Goal: Find contact information: Obtain details needed to contact an individual or organization

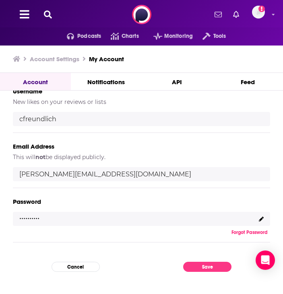
scroll to position [173, 0]
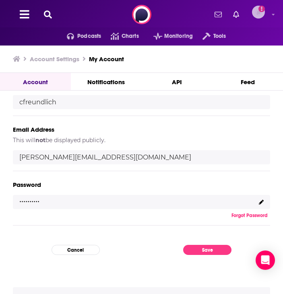
click at [264, 11] on icon "Add a profile image" at bounding box center [261, 9] width 6 height 6
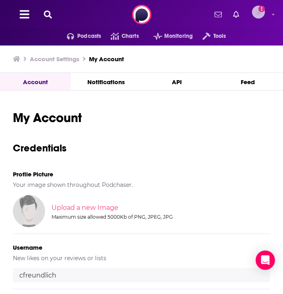
click at [273, 16] on icon at bounding box center [273, 14] width 3 height 5
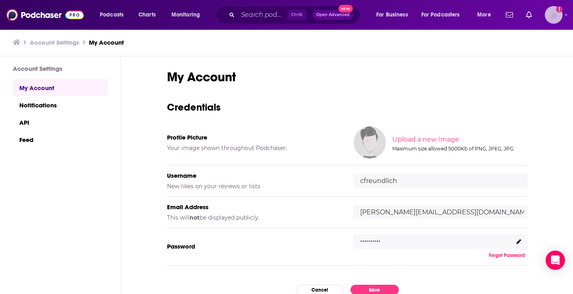
click at [283, 14] on icon "Show profile menu" at bounding box center [566, 15] width 3 height 2
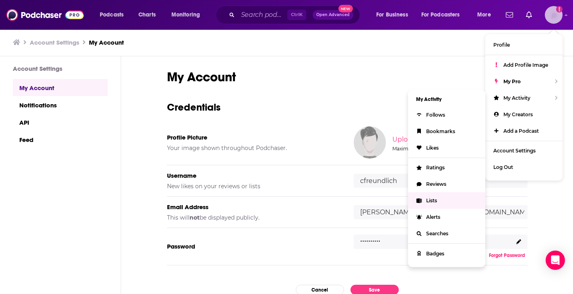
click at [283, 198] on link "Lists" at bounding box center [446, 200] width 77 height 17
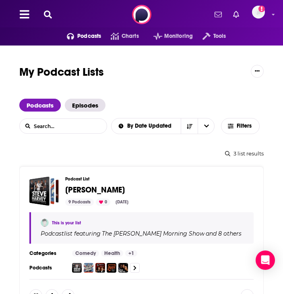
click at [99, 182] on div "Podcast List Mike Thurmond 9 Podcasts 0 Aug 8, 2025" at bounding box center [156, 190] width 182 height 29
click at [99, 187] on span "Mike Thurmond" at bounding box center [95, 190] width 60 height 10
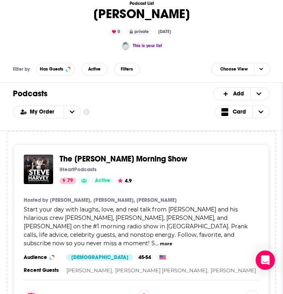
scroll to position [176, 0]
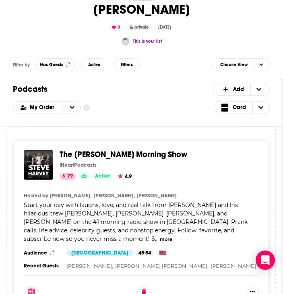
click at [119, 155] on span "The [PERSON_NAME] Morning Show" at bounding box center [124, 154] width 128 height 10
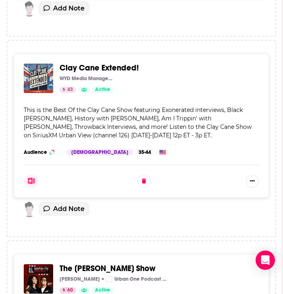
scroll to position [470, 0]
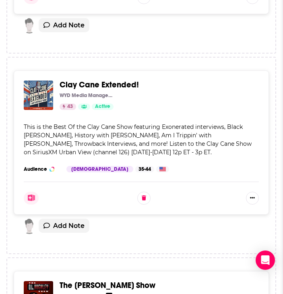
click at [103, 82] on div "Clay Cane Extended! WYD Media Management 43 Active Categories Society + 4" at bounding box center [156, 95] width 193 height 29
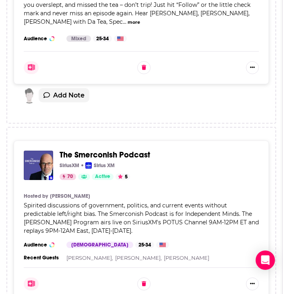
scroll to position [1879, 0]
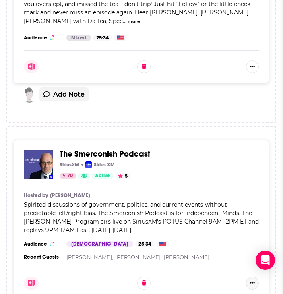
click at [259, 277] on button "Show More Button" at bounding box center [252, 283] width 13 height 13
click at [147, 276] on button at bounding box center [143, 282] width 13 height 13
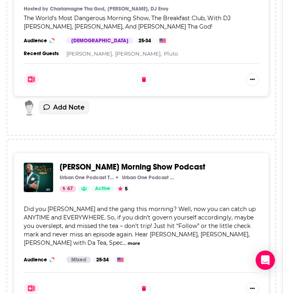
scroll to position [1658, 0]
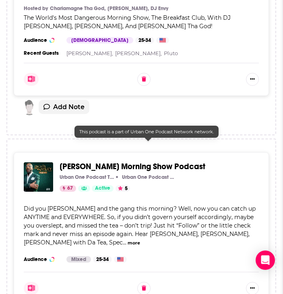
click at [136, 162] on div "Rickey Smiley Morning Show Podcast Urban One Podcast Team Urban One Podcast Net…" at bounding box center [156, 176] width 193 height 29
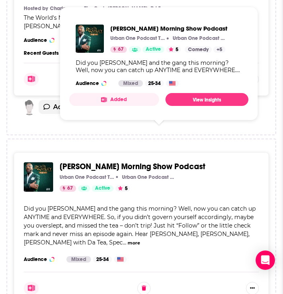
click at [69, 161] on span "Rickey Smiley Morning Show Podcast" at bounding box center [133, 166] width 146 height 10
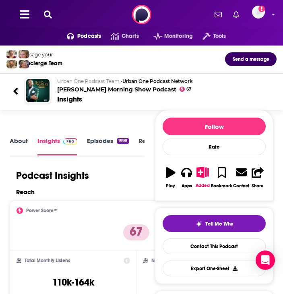
click at [56, 87] on div "Urban One Podcast Team • Urban One Podcast Network Rickey Smiley Morning Show P…" at bounding box center [160, 91] width 219 height 26
drag, startPoint x: 56, startPoint y: 87, endPoint x: 154, endPoint y: 92, distance: 97.6
click at [154, 92] on div "Urban One Podcast Team • Urban One Podcast Network Rickey Smiley Morning Show P…" at bounding box center [160, 91] width 219 height 26
copy h2 "Rickey Smiley Morning Show Podcast"
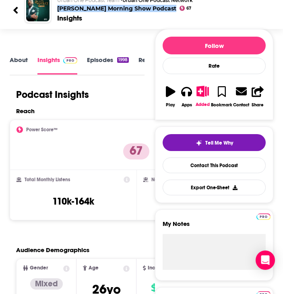
scroll to position [74, 0]
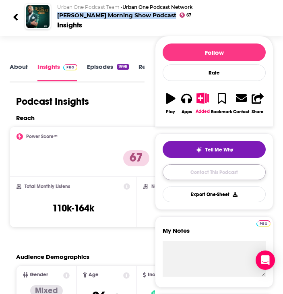
click at [176, 176] on link "Contact This Podcast" at bounding box center [214, 172] width 103 height 16
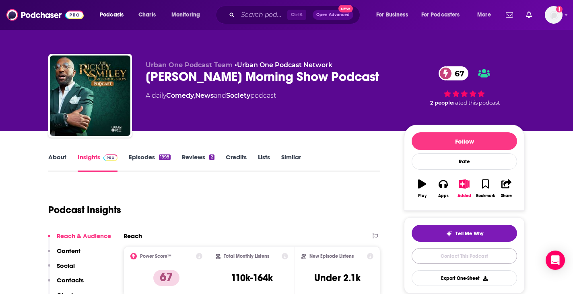
scroll to position [60, 0]
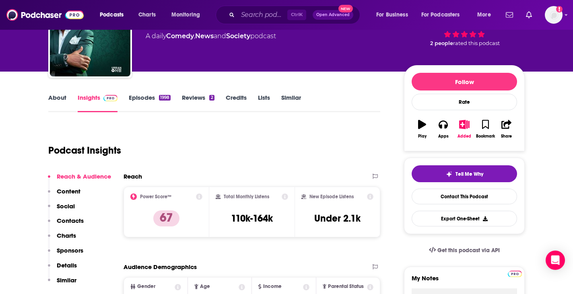
click at [149, 103] on link "Episodes 1998" at bounding box center [150, 103] width 42 height 19
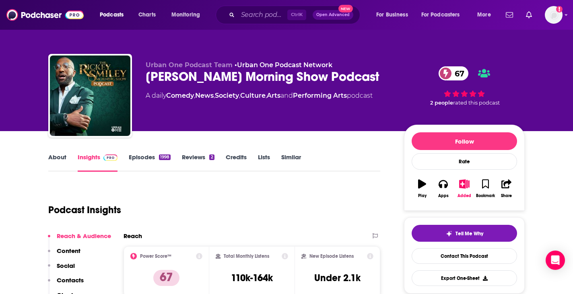
click at [283, 14] on div "Podcasts Charts Monitoring Ctrl K Open Advanced New For Business For Podcasters…" at bounding box center [286, 15] width 573 height 30
click at [283, 16] on icon "Show profile menu" at bounding box center [566, 14] width 3 height 5
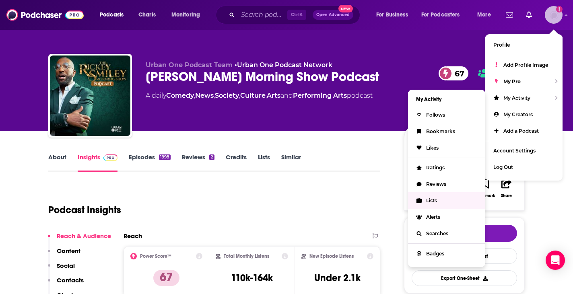
click at [283, 198] on link "Lists" at bounding box center [446, 200] width 77 height 17
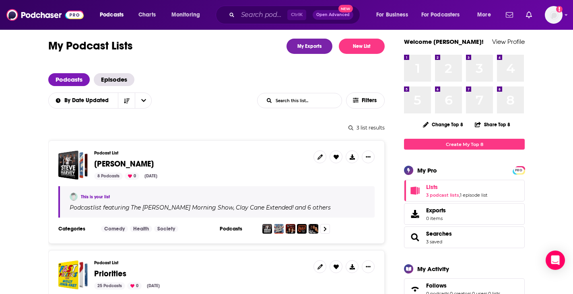
scroll to position [5, 0]
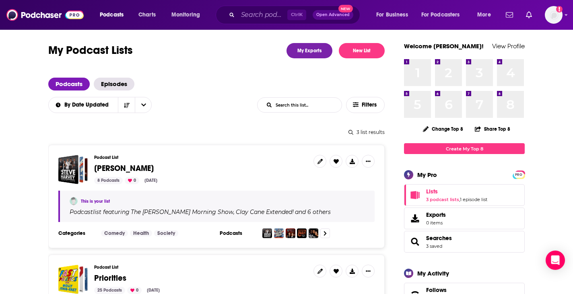
click at [130, 167] on span "Mike Thurmond" at bounding box center [124, 168] width 60 height 10
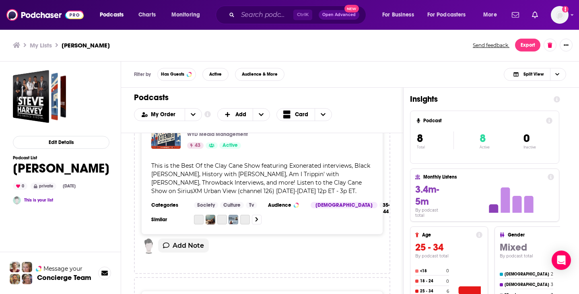
scroll to position [218, 0]
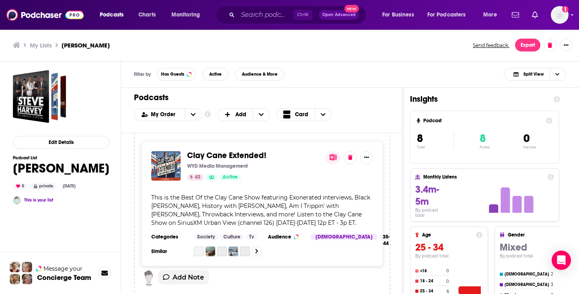
click at [214, 164] on p "WYD Media Management" at bounding box center [217, 166] width 61 height 6
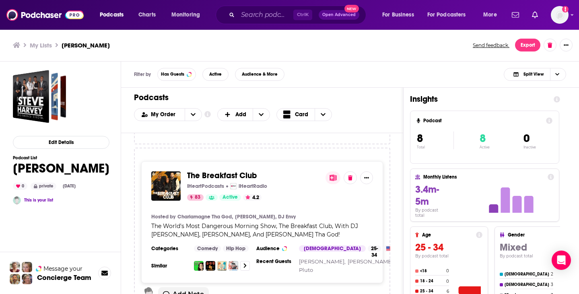
scroll to position [1189, 0]
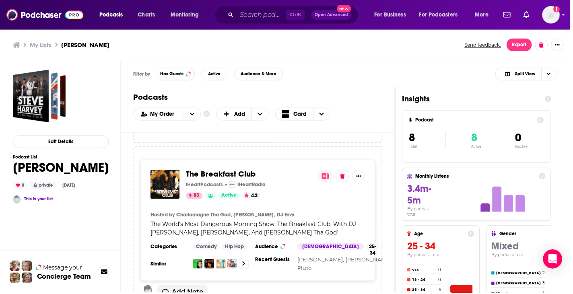
click at [214, 170] on span "The Breakfast Club" at bounding box center [222, 175] width 70 height 10
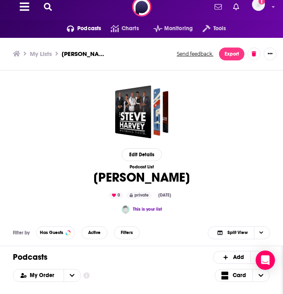
scroll to position [0, 0]
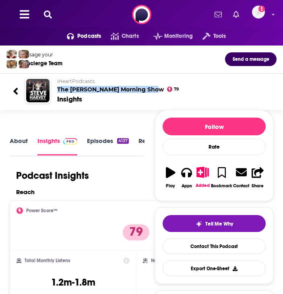
drag, startPoint x: 54, startPoint y: 88, endPoint x: 151, endPoint y: 91, distance: 97.1
click at [151, 91] on div "iHeartPodcasts The Steve Harvey Morning Show 79 Insights" at bounding box center [160, 91] width 219 height 26
copy h2 "The Steve Harvey Morning Show"
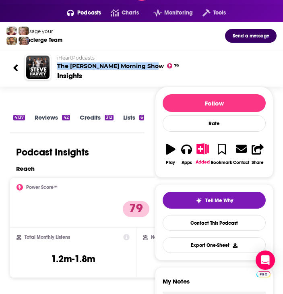
scroll to position [0, 145]
click at [124, 119] on link "Similar" at bounding box center [125, 123] width 20 height 18
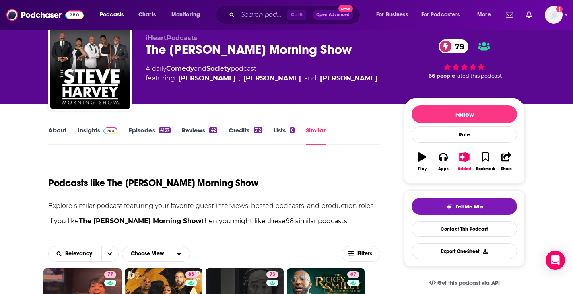
scroll to position [25, 0]
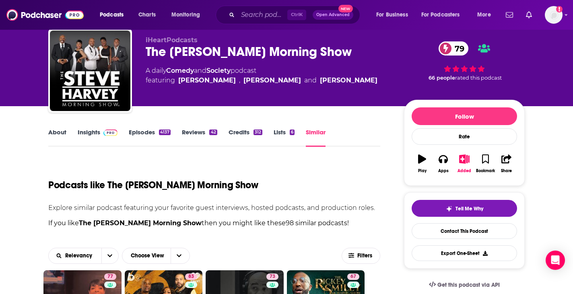
click at [57, 136] on link "About" at bounding box center [57, 137] width 18 height 19
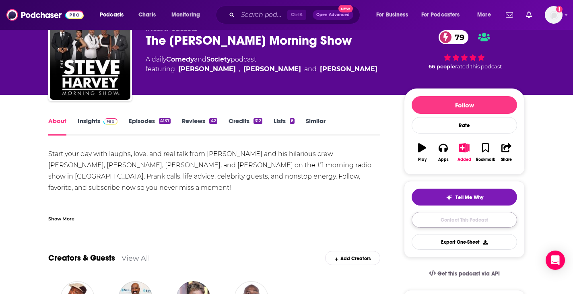
click at [283, 226] on link "Contact This Podcast" at bounding box center [464, 220] width 105 height 16
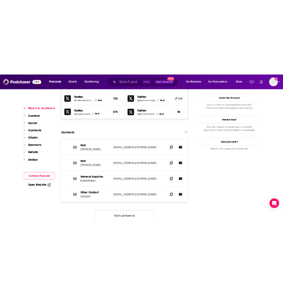
scroll to position [807, 0]
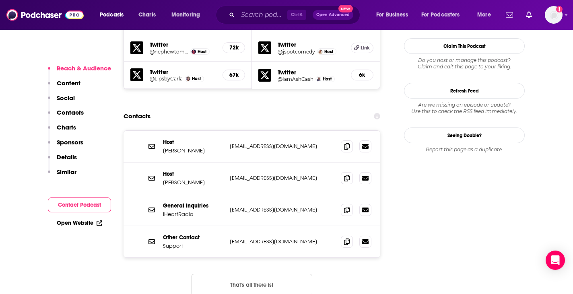
click at [186, 147] on p "Carla Ferrell" at bounding box center [193, 150] width 60 height 7
drag, startPoint x: 186, startPoint y: 103, endPoint x: 165, endPoint y: 103, distance: 20.5
click at [165, 147] on p "Carla Ferrell" at bounding box center [193, 150] width 60 height 7
copy p "Carla Ferrell"
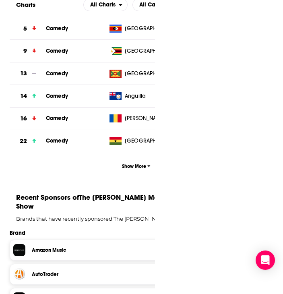
scroll to position [1288, 0]
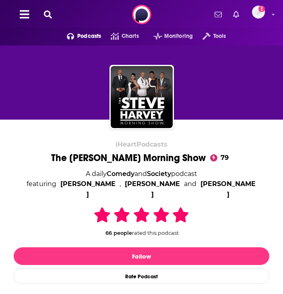
click at [57, 18] on div "Podcasts Charts Monitoring Tools For Business For Podcasters More Add a profile…" at bounding box center [141, 14] width 283 height 29
click at [48, 14] on icon at bounding box center [48, 14] width 8 height 8
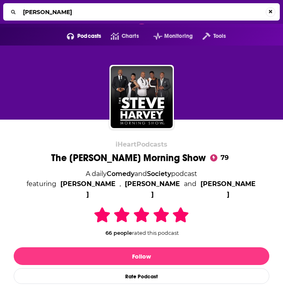
type input "monica barnes"
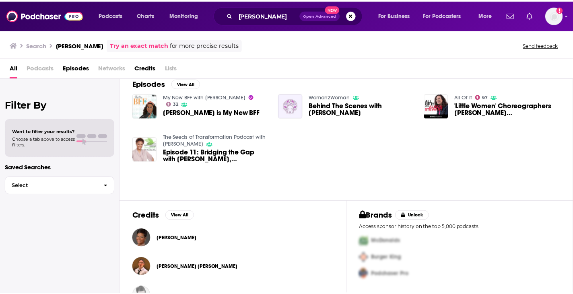
scroll to position [10, 0]
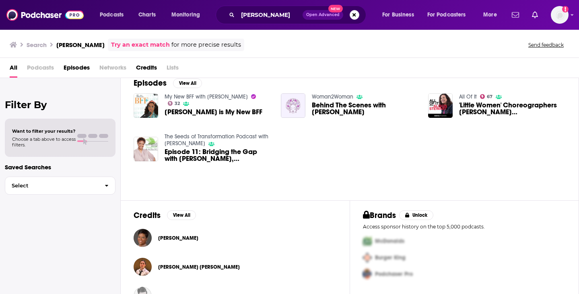
click at [145, 69] on span "Credits" at bounding box center [146, 69] width 21 height 17
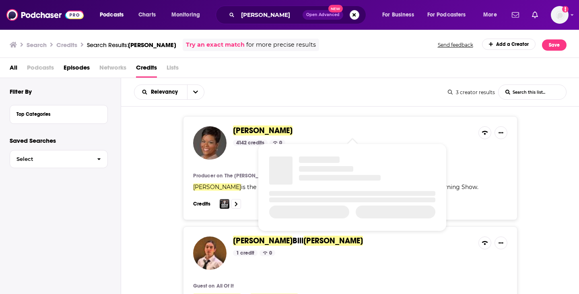
click at [241, 129] on span "Monica Barnes" at bounding box center [263, 131] width 60 height 10
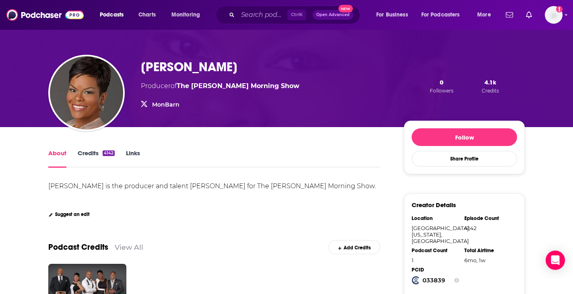
scroll to position [28, 0]
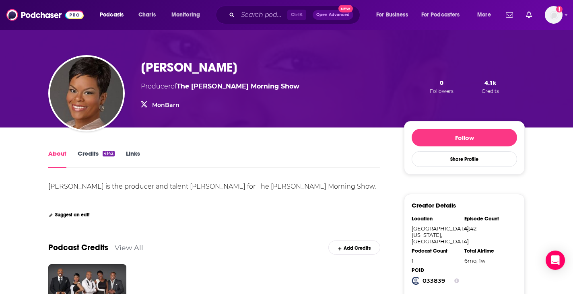
click at [166, 103] on link "MonBarn" at bounding box center [165, 104] width 27 height 7
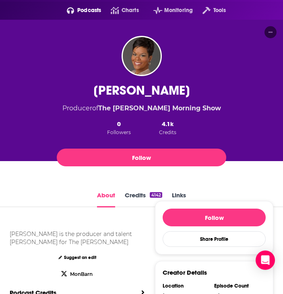
scroll to position [26, 0]
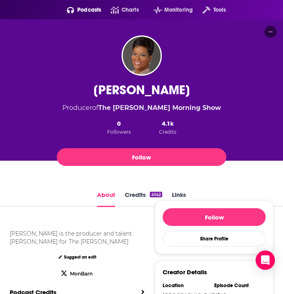
click at [125, 87] on div "Monica Barnes" at bounding box center [141, 90] width 97 height 16
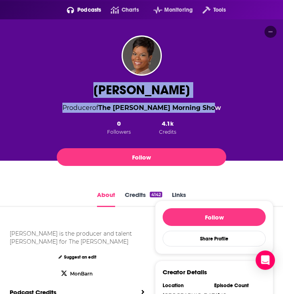
drag, startPoint x: 125, startPoint y: 87, endPoint x: 212, endPoint y: 86, distance: 86.9
click at [212, 86] on div "Monica Barnes Producer of The Steve Harvey Morning Show 0 Followers 4.1k Credit…" at bounding box center [142, 125] width 252 height 87
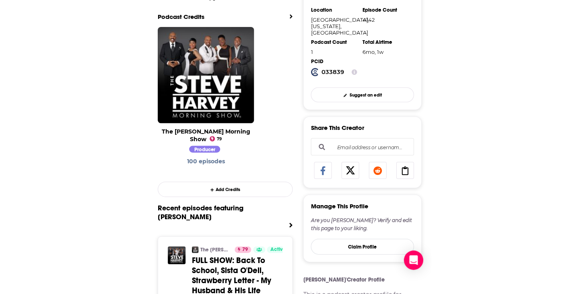
scroll to position [0, 0]
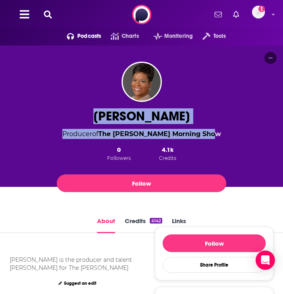
click at [47, 15] on icon at bounding box center [48, 14] width 8 height 8
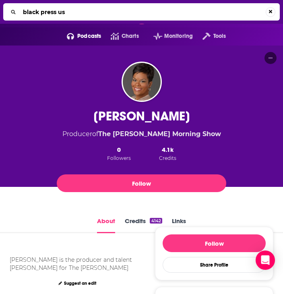
type input "black press usa"
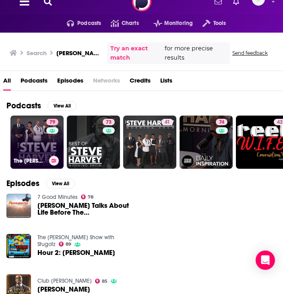
click at [36, 132] on link "79 The Steve Harvey Morning Show" at bounding box center [36, 142] width 53 height 53
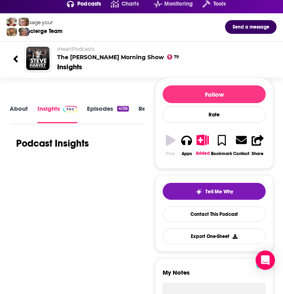
scroll to position [30, 0]
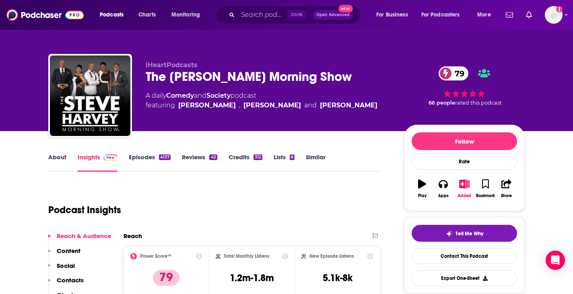
click at [57, 160] on link "About" at bounding box center [57, 162] width 18 height 19
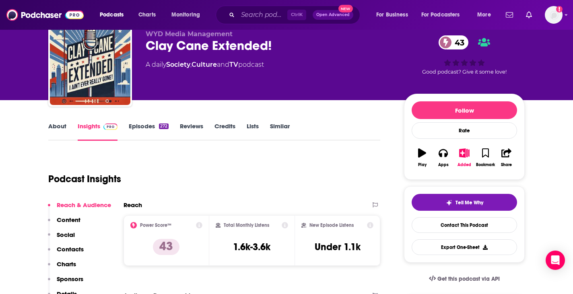
scroll to position [32, 0]
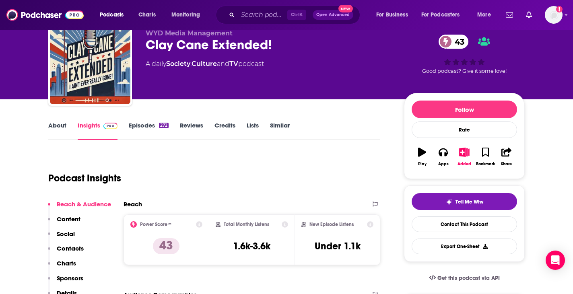
click at [239, 40] on div "Clay Cane Extended! 43" at bounding box center [269, 45] width 246 height 16
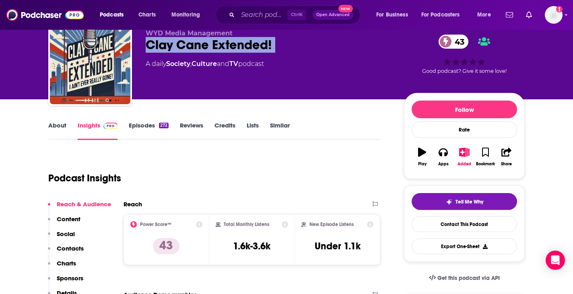
click at [239, 40] on div "Clay Cane Extended! 43" at bounding box center [269, 45] width 246 height 16
copy div "Clay Cane Extended! 43"
click at [61, 124] on link "About" at bounding box center [57, 131] width 18 height 19
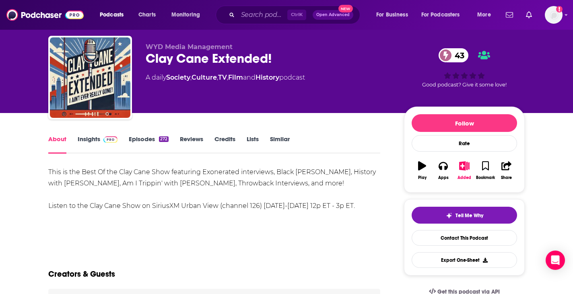
scroll to position [18, 0]
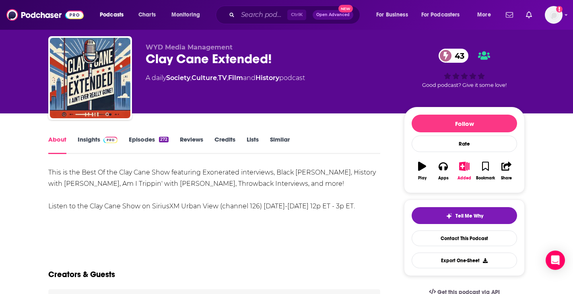
click at [89, 141] on link "Insights" at bounding box center [98, 145] width 40 height 19
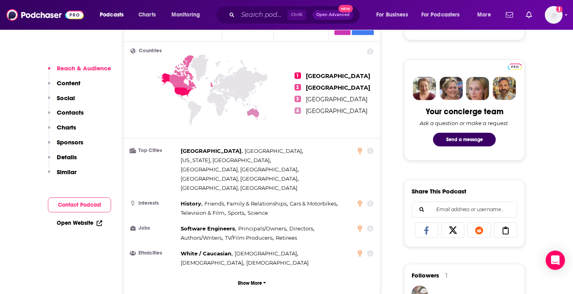
scroll to position [355, 0]
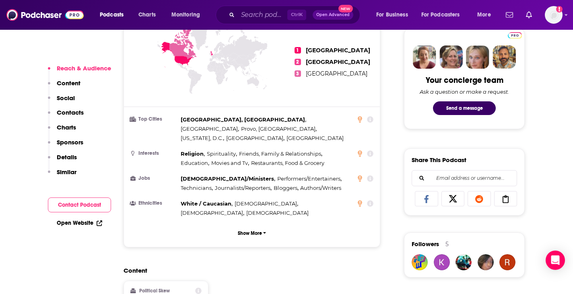
scroll to position [388, 0]
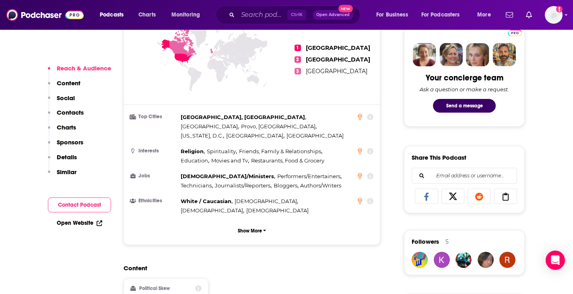
click at [70, 111] on p "Contacts" at bounding box center [70, 113] width 27 height 8
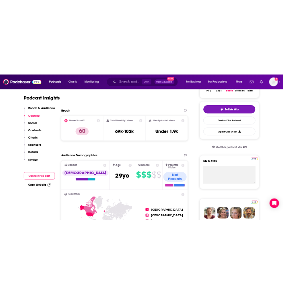
scroll to position [0, 0]
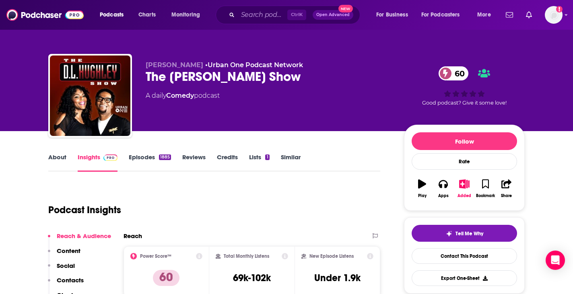
click at [165, 76] on div "The D.L. Hughley Show 60" at bounding box center [269, 77] width 246 height 16
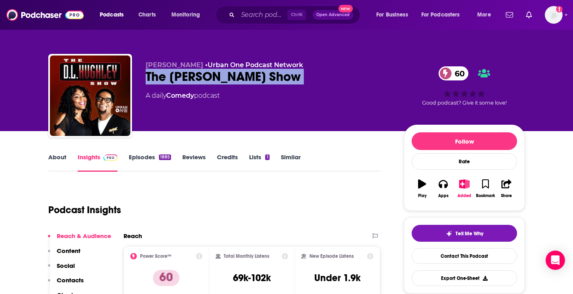
click at [165, 76] on div "The D.L. Hughley Show 60" at bounding box center [269, 77] width 246 height 16
copy div "The D.L. Hughley Show 60"
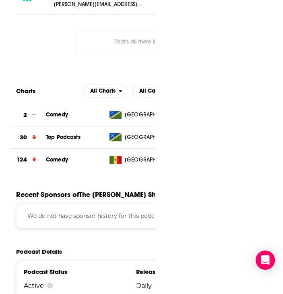
scroll to position [733, 0]
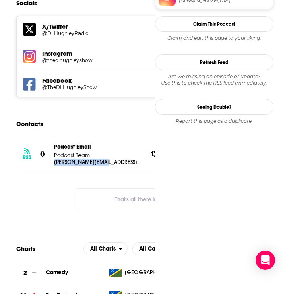
drag, startPoint x: 122, startPoint y: 139, endPoint x: 52, endPoint y: 138, distance: 70.0
click at [52, 138] on div "RSS Podcast Email Podcast Team desmith@urban1.com desmith@urban1.com" at bounding box center [136, 154] width 240 height 35
copy p "desmith@urban1.com"
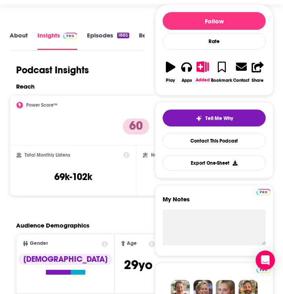
scroll to position [0, 0]
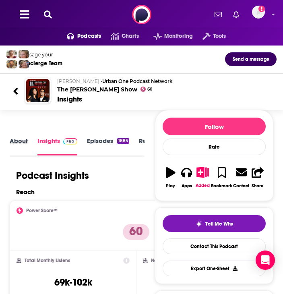
click at [29, 140] on div "About" at bounding box center [24, 146] width 28 height 19
click at [17, 140] on link "About" at bounding box center [19, 146] width 18 height 18
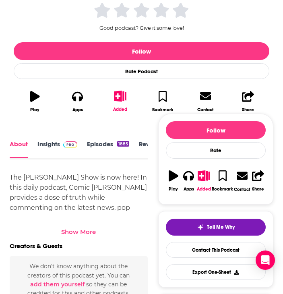
scroll to position [234, 0]
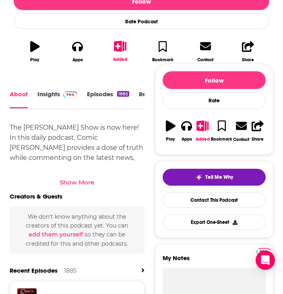
click at [79, 178] on div "Show More" at bounding box center [77, 182] width 35 height 8
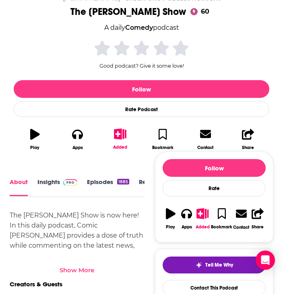
scroll to position [149, 0]
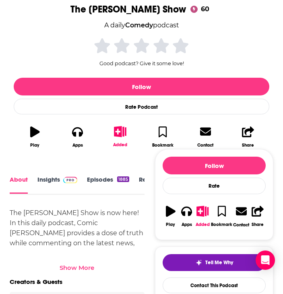
click at [13, 217] on div "The D.L. Hughley Show is now here! In this daily podcast, Comic D.L. Hughley pr…" at bounding box center [77, 263] width 135 height 111
drag, startPoint x: 13, startPoint y: 217, endPoint x: 52, endPoint y: 217, distance: 39.0
click at [52, 217] on div "The D.L. Hughley Show is now here! In this daily podcast, Comic D.L. Hughley pr…" at bounding box center [77, 263] width 135 height 111
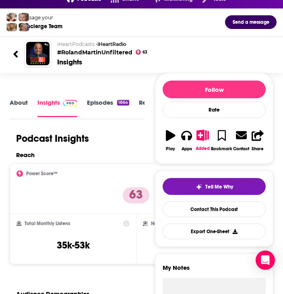
scroll to position [36, 0]
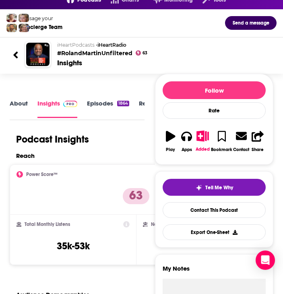
click at [16, 107] on link "About" at bounding box center [19, 108] width 18 height 18
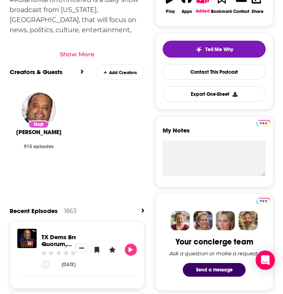
scroll to position [372, 0]
click at [75, 54] on div "Show More" at bounding box center [77, 54] width 35 height 8
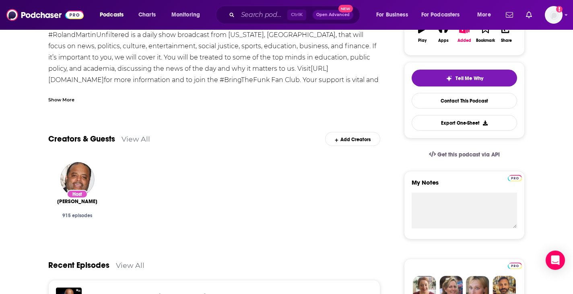
scroll to position [0, 0]
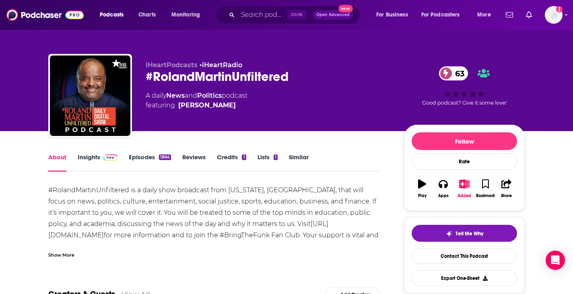
click at [107, 163] on link "Insights" at bounding box center [98, 162] width 40 height 19
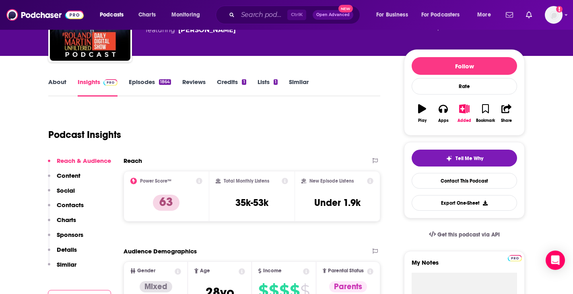
click at [72, 207] on p "Contacts" at bounding box center [70, 205] width 27 height 8
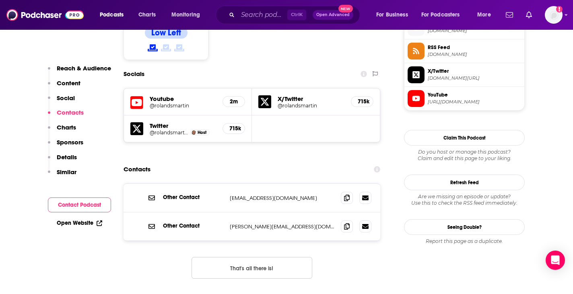
scroll to position [682, 0]
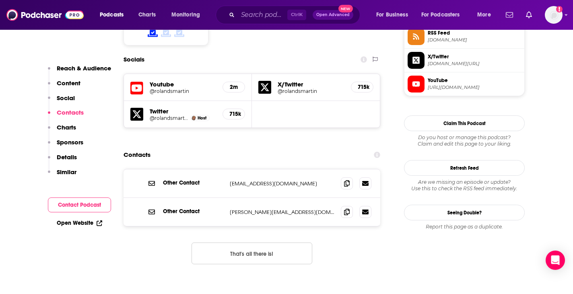
click at [237, 209] on p "roland@rolandmartinunfiltered.com" at bounding box center [282, 212] width 105 height 7
drag, startPoint x: 237, startPoint y: 174, endPoint x: 324, endPoint y: 177, distance: 87.0
click at [283, 209] on p "roland@rolandmartinunfiltered.com" at bounding box center [282, 212] width 105 height 7
copy div "roland@rolandmartinunfiltered.com roland@rolandmartinunfiltered.com"
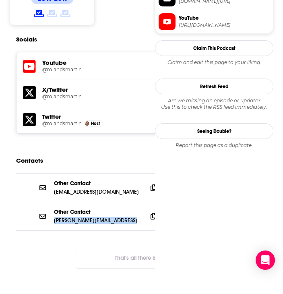
scroll to position [729, 0]
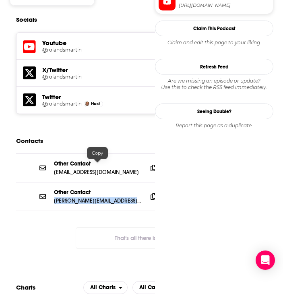
drag, startPoint x: 52, startPoint y: 163, endPoint x: 140, endPoint y: 166, distance: 88.2
click at [140, 182] on div "Other Contact roland@rolandmartinunfiltered.com roland@rolandmartinunfiltered.c…" at bounding box center [136, 196] width 240 height 28
click at [97, 189] on p "Other Contact" at bounding box center [97, 192] width 87 height 7
click at [98, 197] on p "roland@rolandmartinunfiltered.com" at bounding box center [97, 200] width 87 height 7
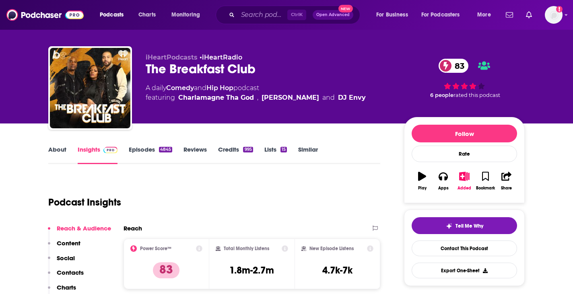
scroll to position [2, 0]
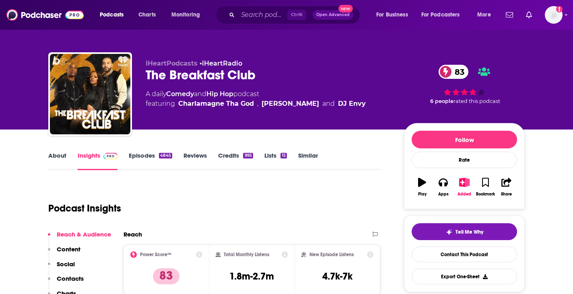
click at [205, 76] on div "The Breakfast Club 83" at bounding box center [269, 75] width 246 height 16
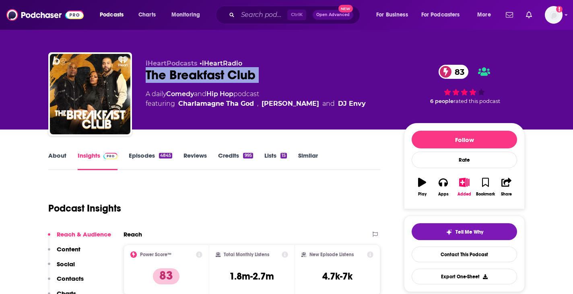
click at [205, 76] on div "The Breakfast Club 83" at bounding box center [269, 75] width 246 height 16
copy div "The Breakfast Club 83"
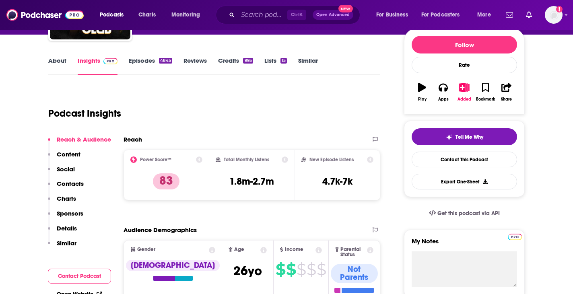
scroll to position [87, 0]
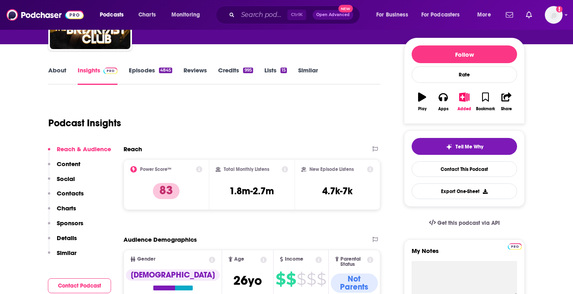
click at [156, 69] on link "Episodes 4845" at bounding box center [150, 75] width 43 height 19
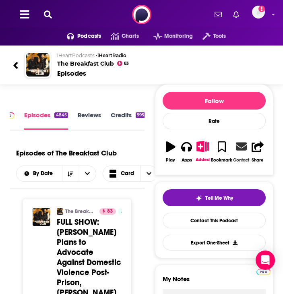
click at [238, 149] on icon at bounding box center [241, 146] width 11 height 8
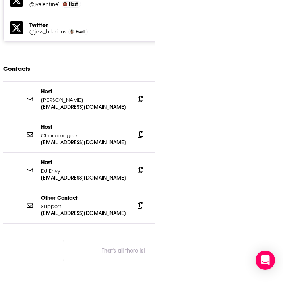
scroll to position [988, 0]
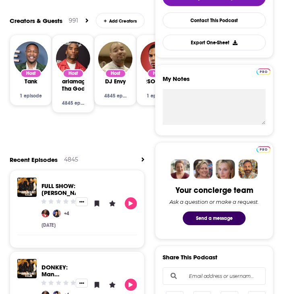
scroll to position [423, 0]
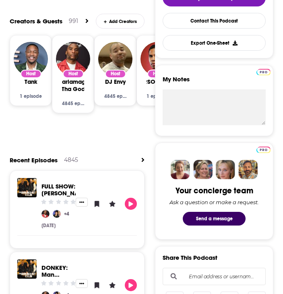
click at [79, 17] on div "Creators & Guests 991 Add Creators" at bounding box center [77, 24] width 135 height 21
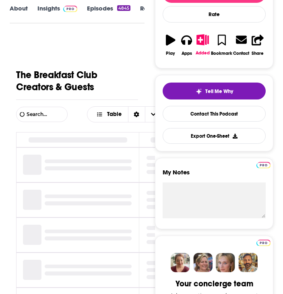
scroll to position [109, 0]
